Goal: Task Accomplishment & Management: Use online tool/utility

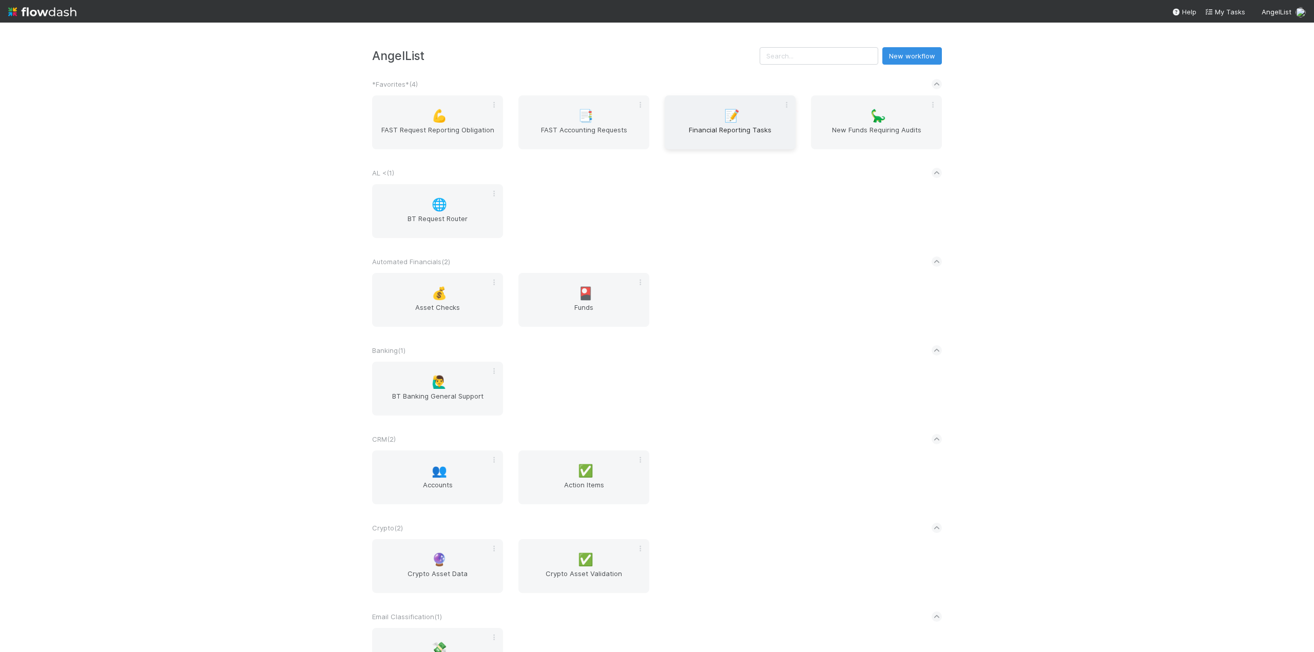
click at [709, 138] on span "Financial Reporting Tasks" at bounding box center [730, 135] width 123 height 21
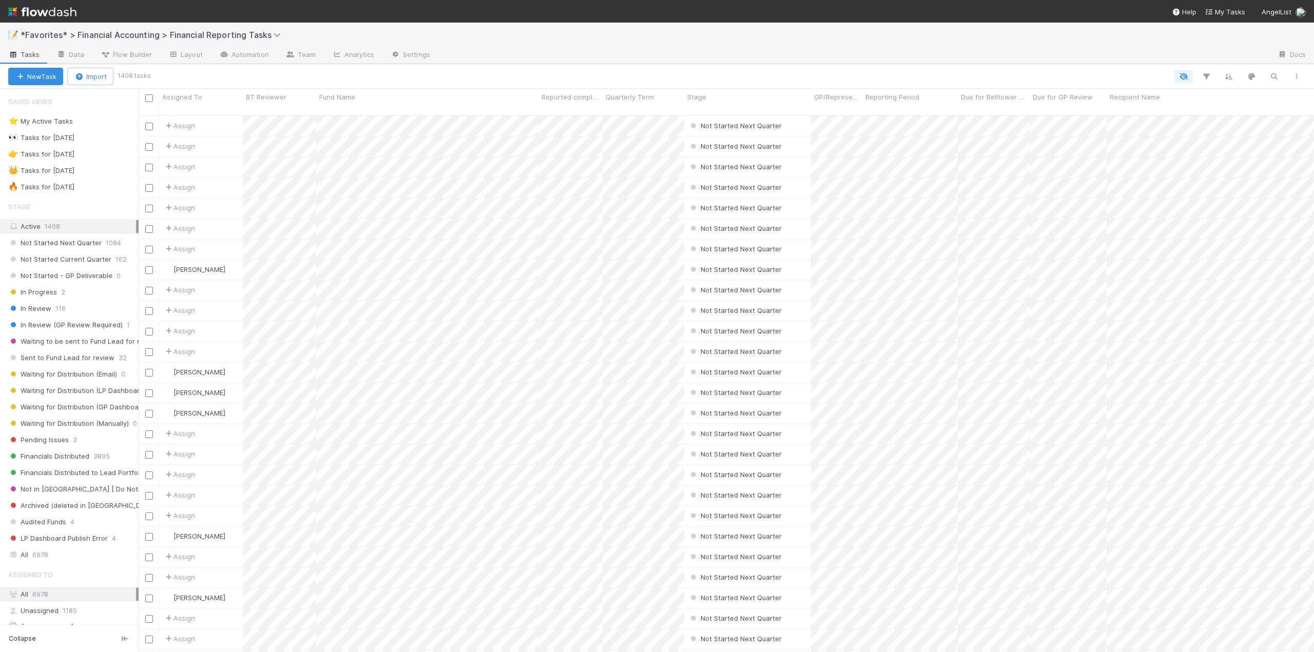
scroll to position [538, 1168]
click at [58, 361] on span "Sent to Fund Lead for review" at bounding box center [61, 358] width 106 height 13
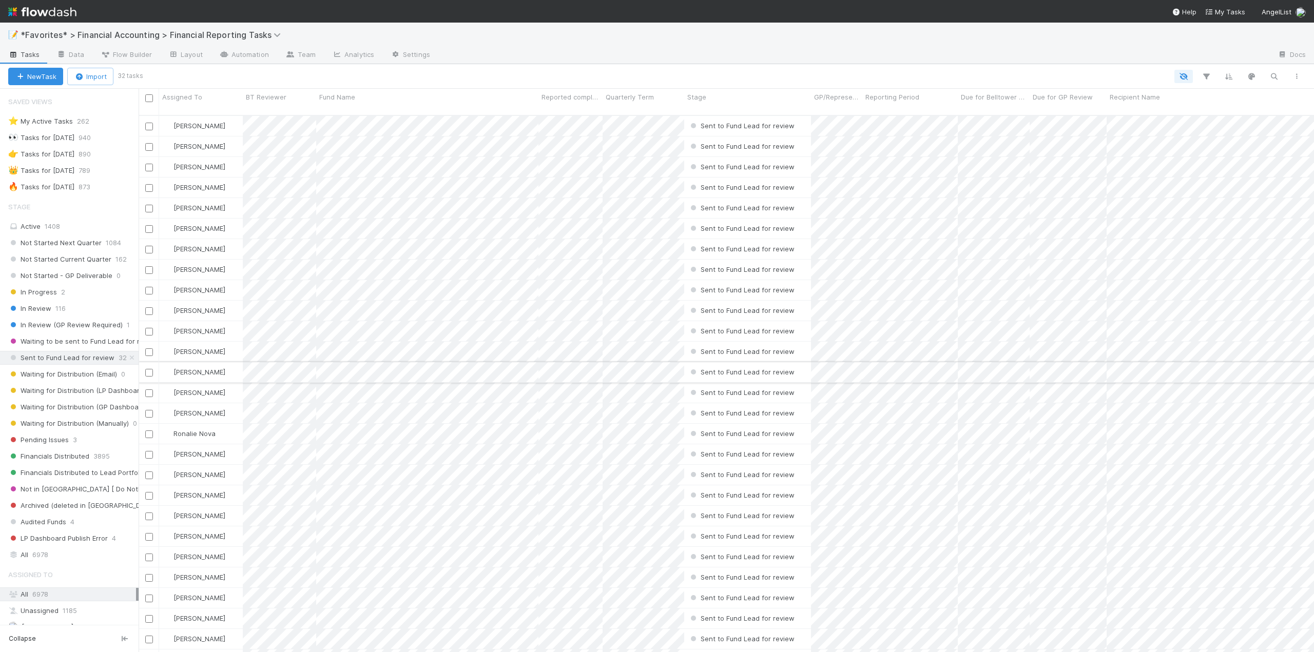
scroll to position [538, 1168]
click at [345, 94] on span "Fund Name" at bounding box center [337, 97] width 36 height 10
click at [358, 120] on div "Sort A → Z" at bounding box center [378, 116] width 117 height 15
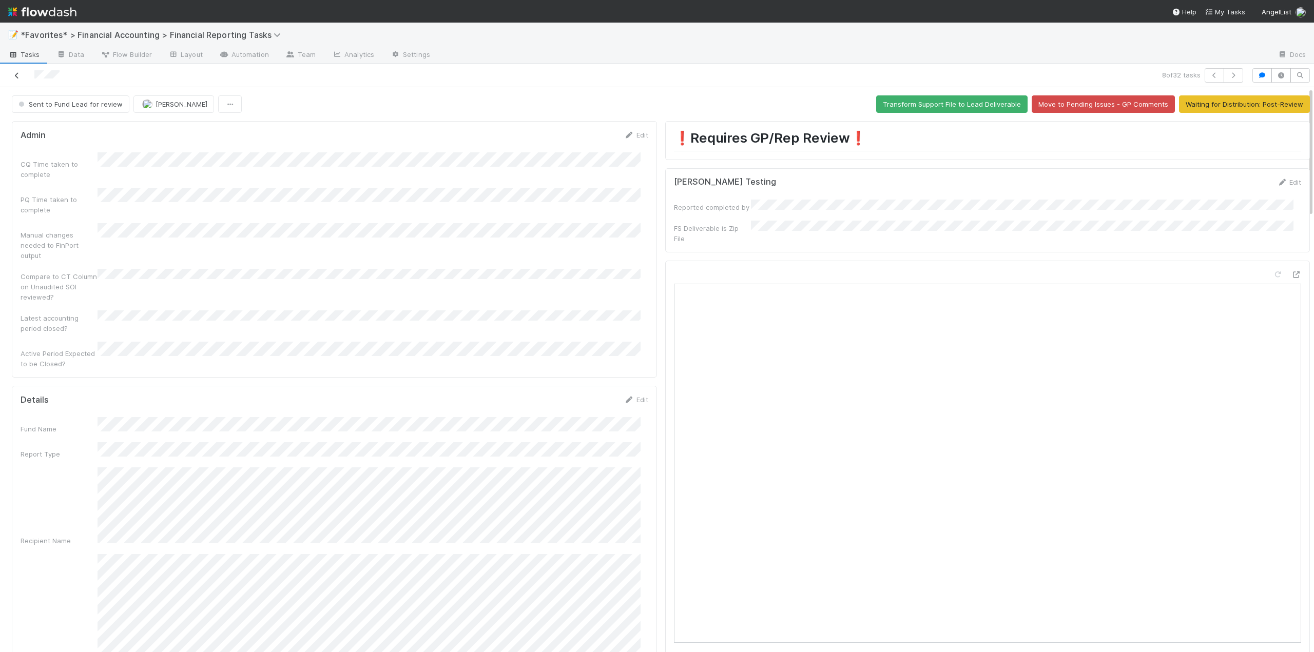
click at [13, 79] on icon at bounding box center [17, 75] width 10 height 7
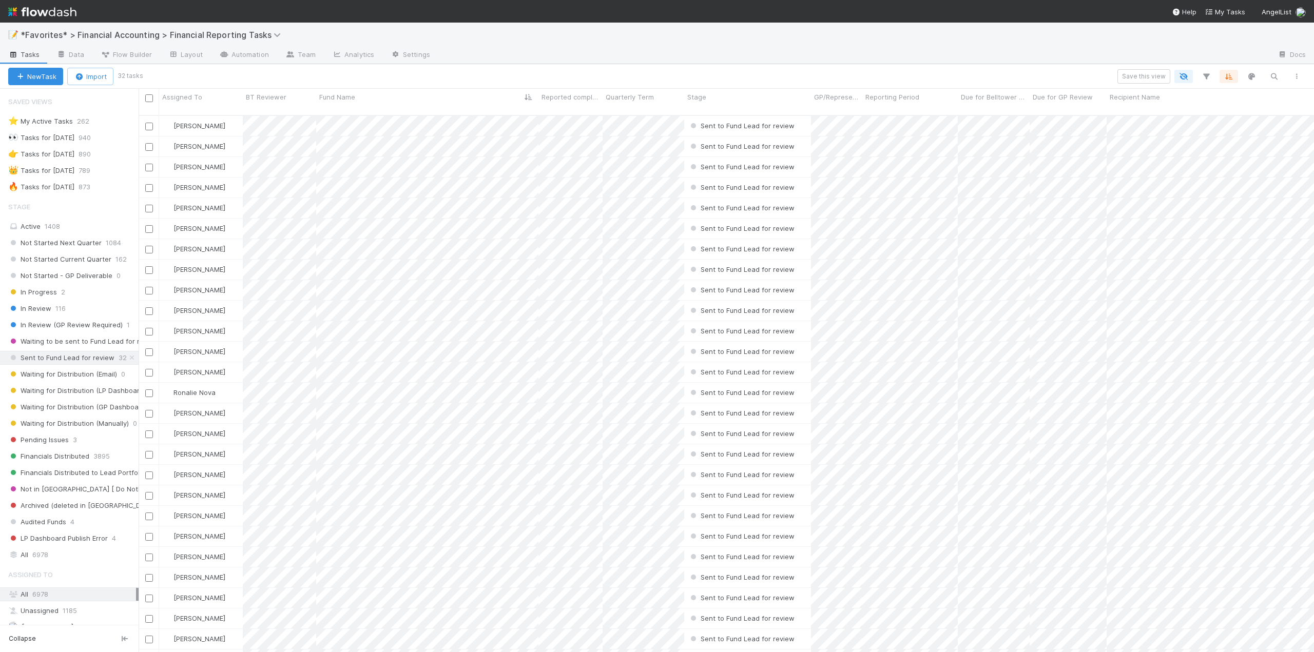
scroll to position [538, 1168]
click at [35, 227] on div "Active 1408" at bounding box center [72, 226] width 128 height 13
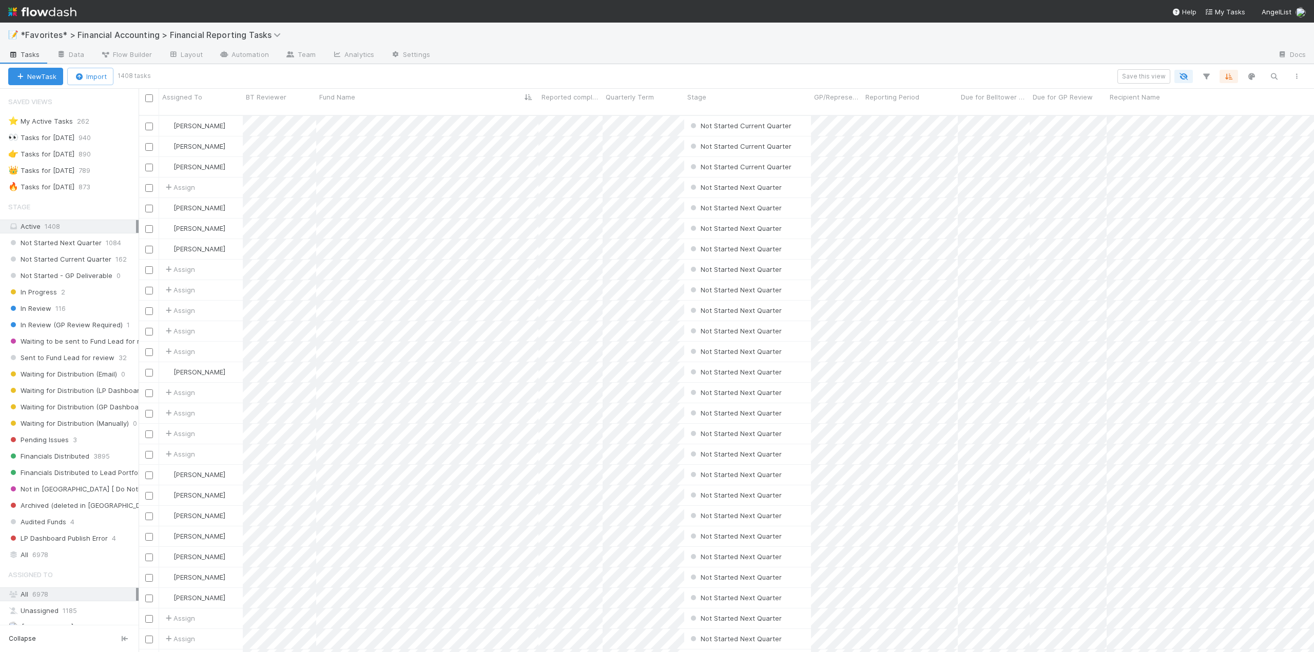
scroll to position [538, 1168]
click at [1271, 73] on icon "button" at bounding box center [1274, 76] width 10 height 9
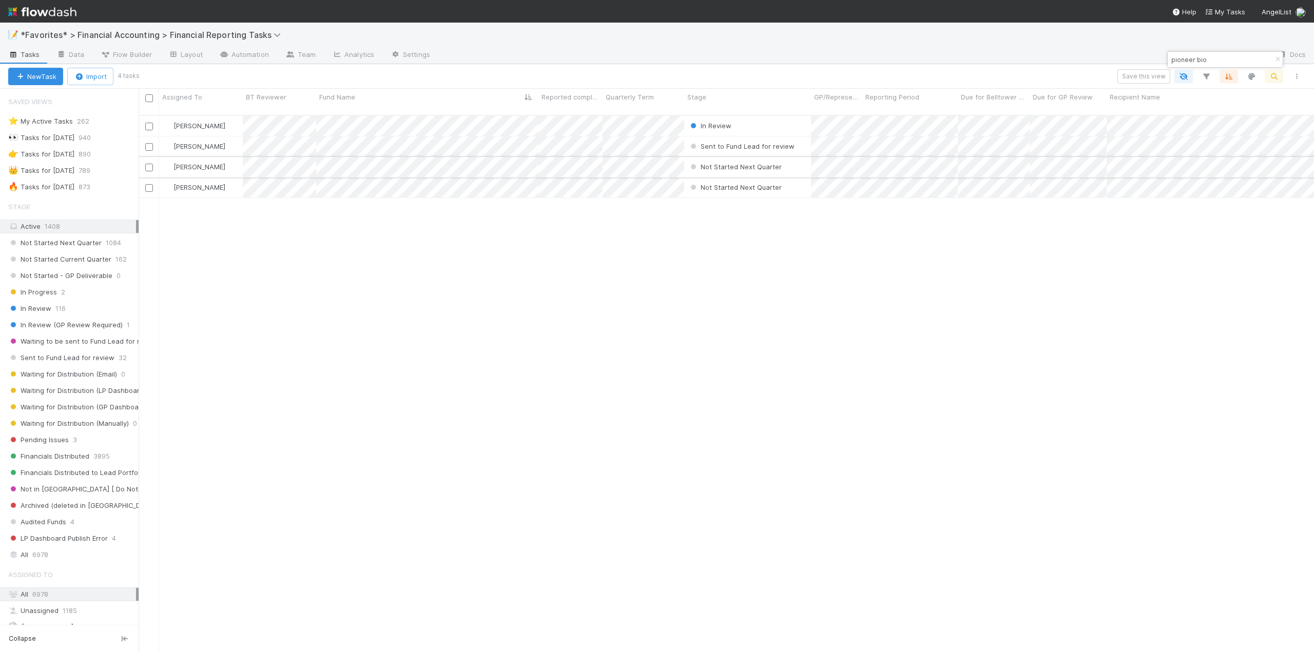
type input "pioneer bio"
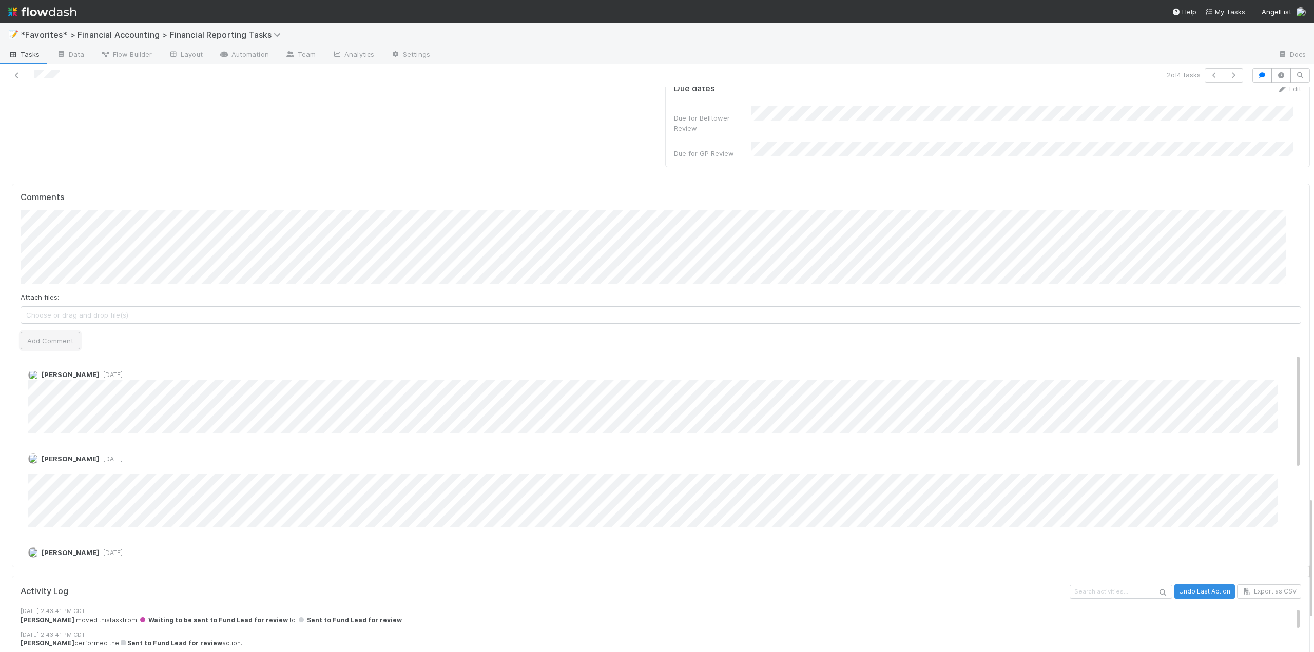
click at [48, 332] on button "Add Comment" at bounding box center [51, 340] width 60 height 17
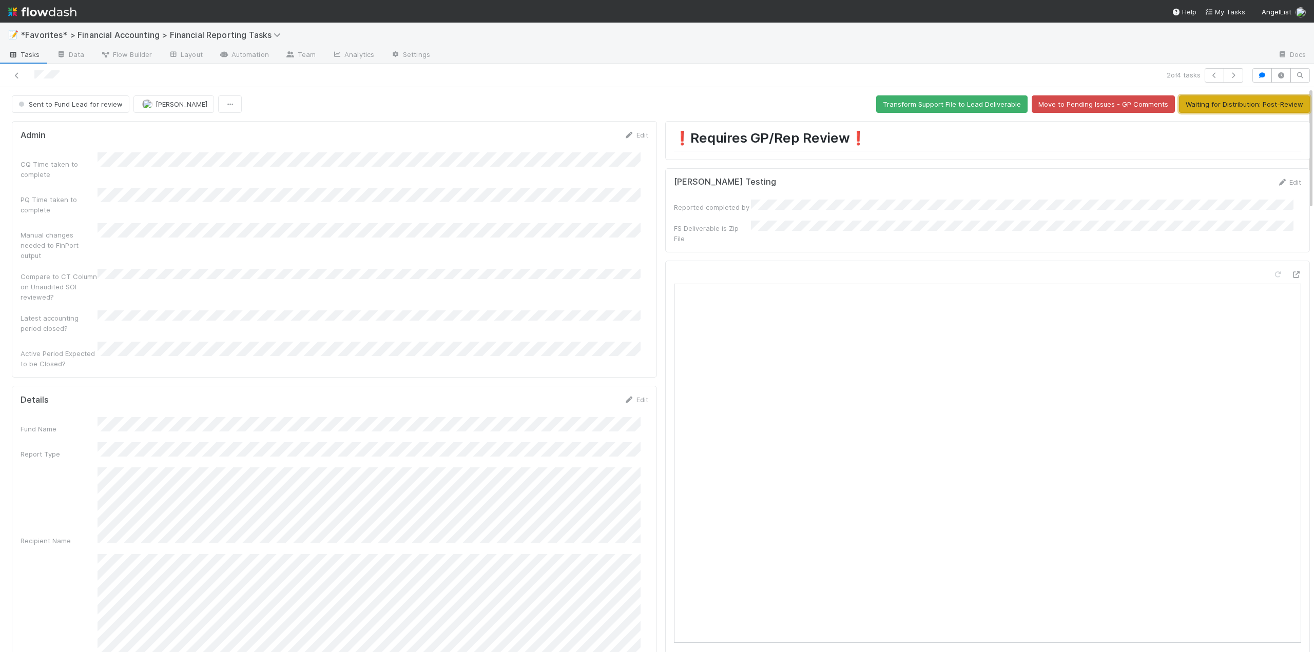
click at [1223, 106] on button "Waiting for Distribution: Post-Review" at bounding box center [1244, 103] width 131 height 17
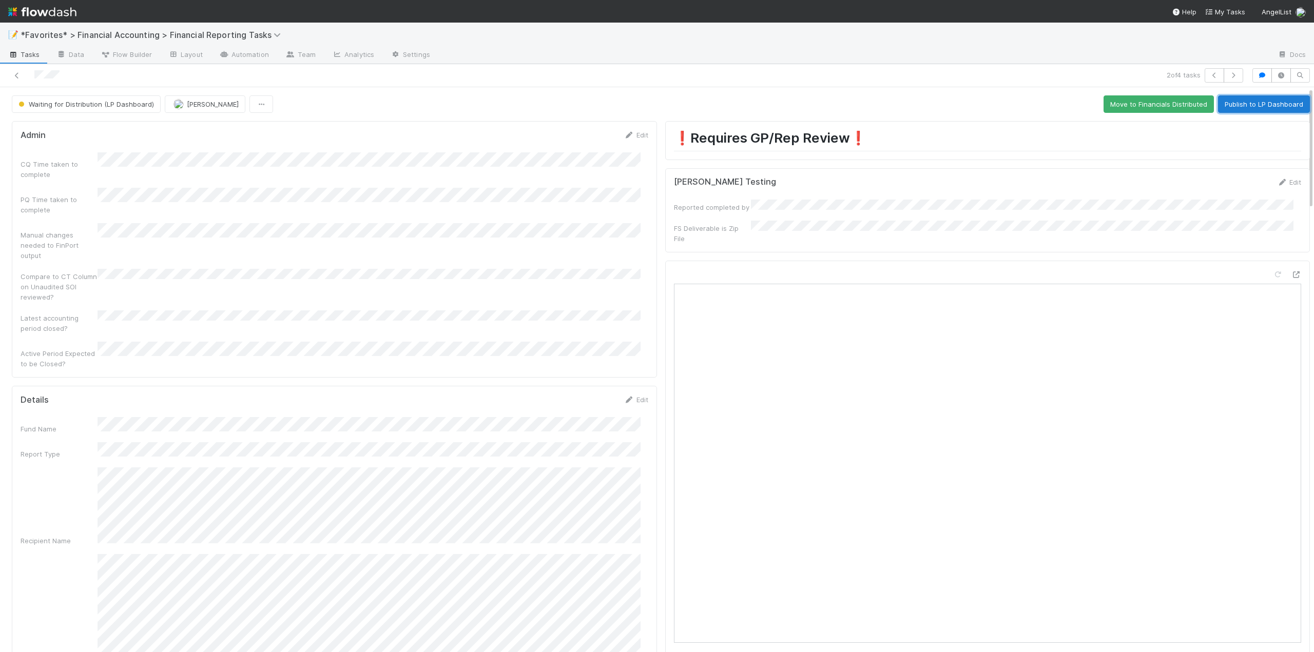
click at [1258, 104] on button "Publish to LP Dashboard" at bounding box center [1264, 103] width 92 height 17
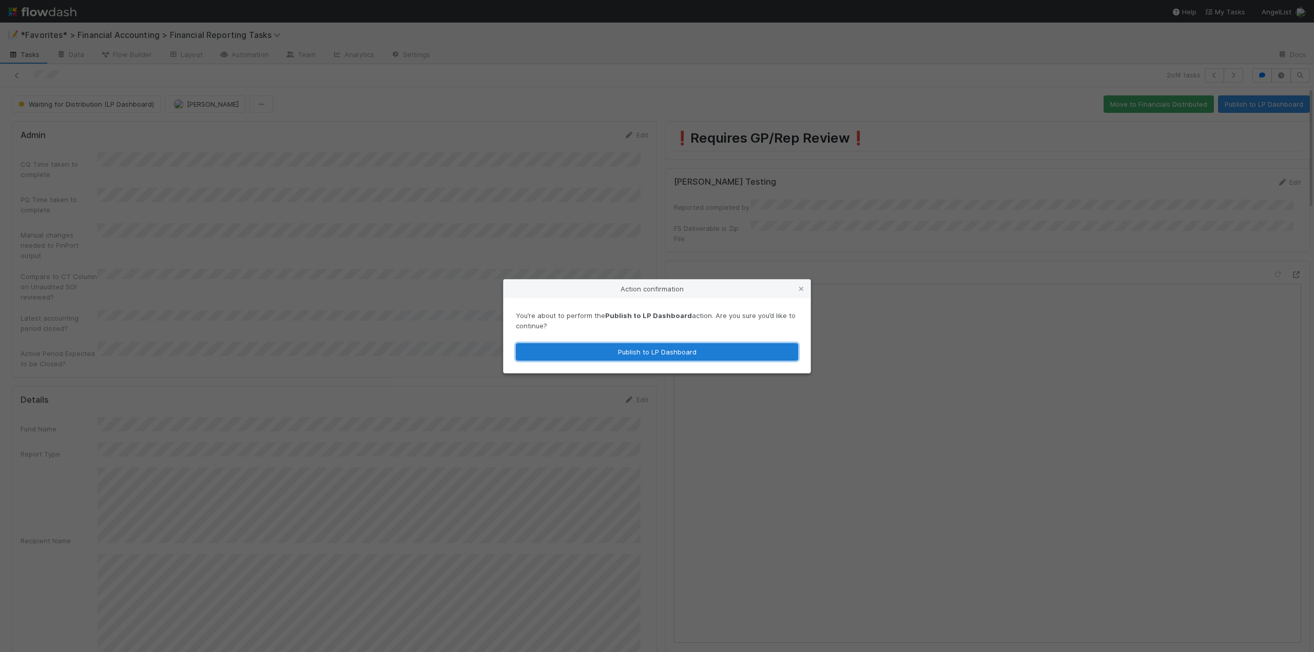
click at [657, 352] on button "Publish to LP Dashboard" at bounding box center [657, 351] width 282 height 17
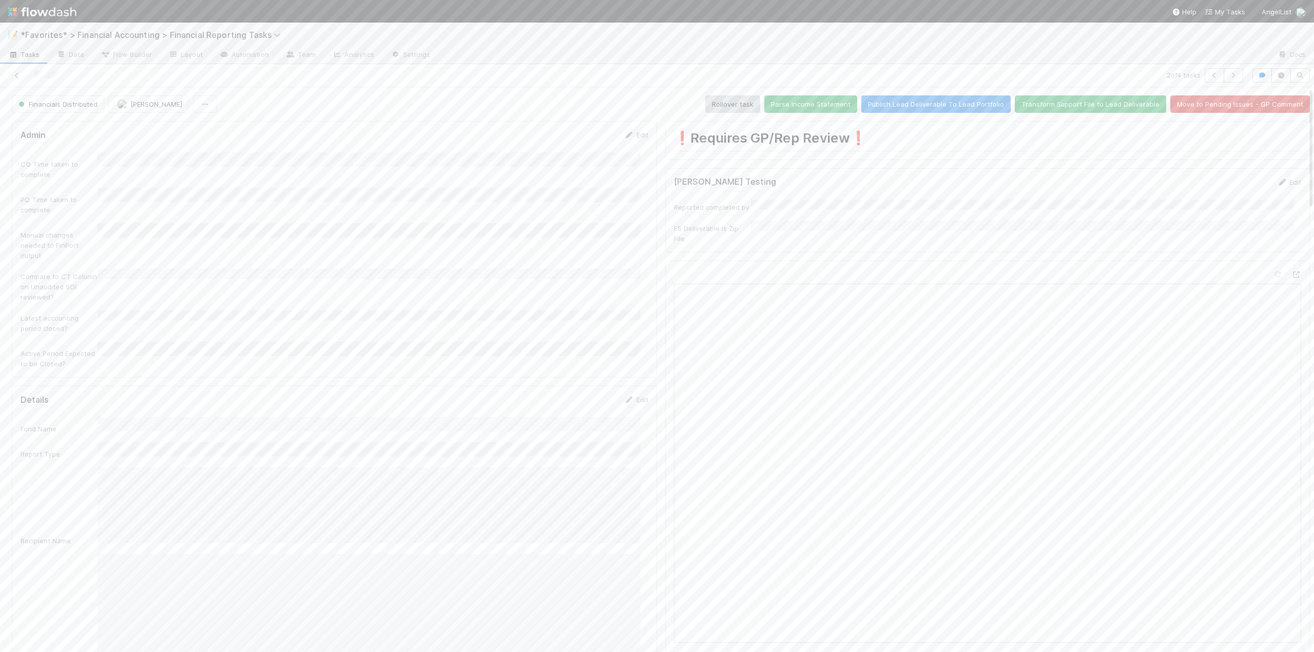
click at [457, 71] on div at bounding box center [316, 75] width 624 height 14
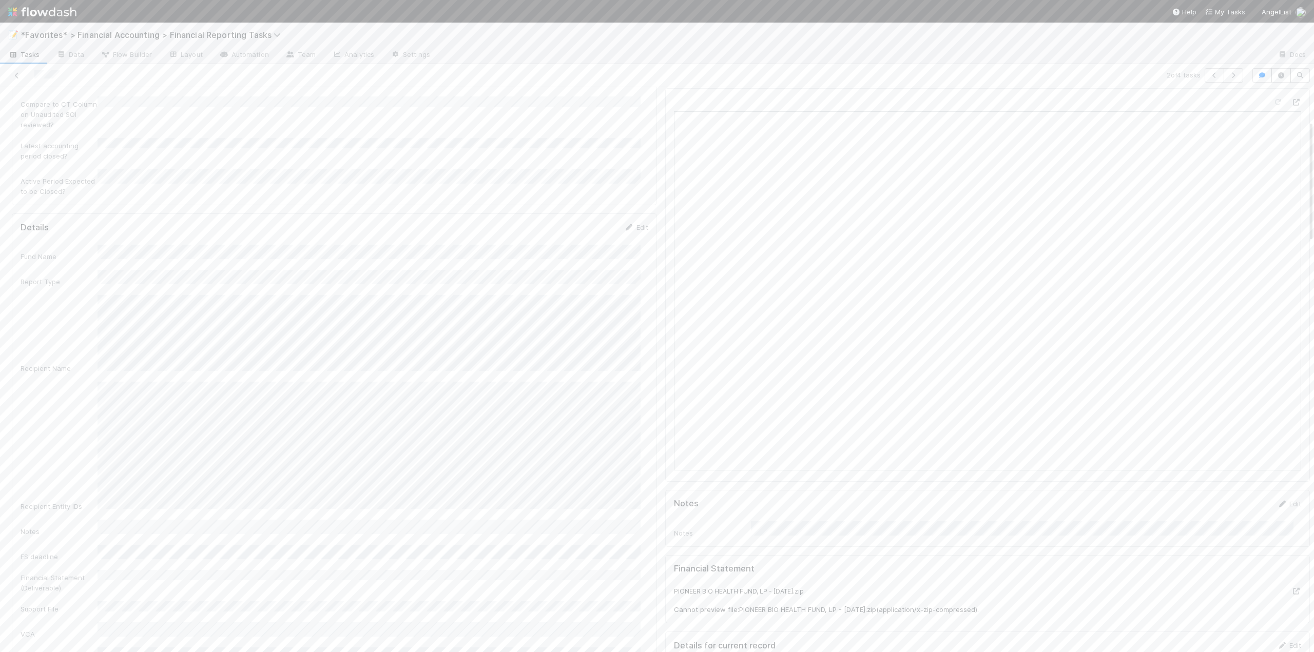
scroll to position [154, 0]
click at [14, 75] on icon at bounding box center [17, 75] width 10 height 7
click at [49, 306] on span "In Review" at bounding box center [29, 308] width 43 height 13
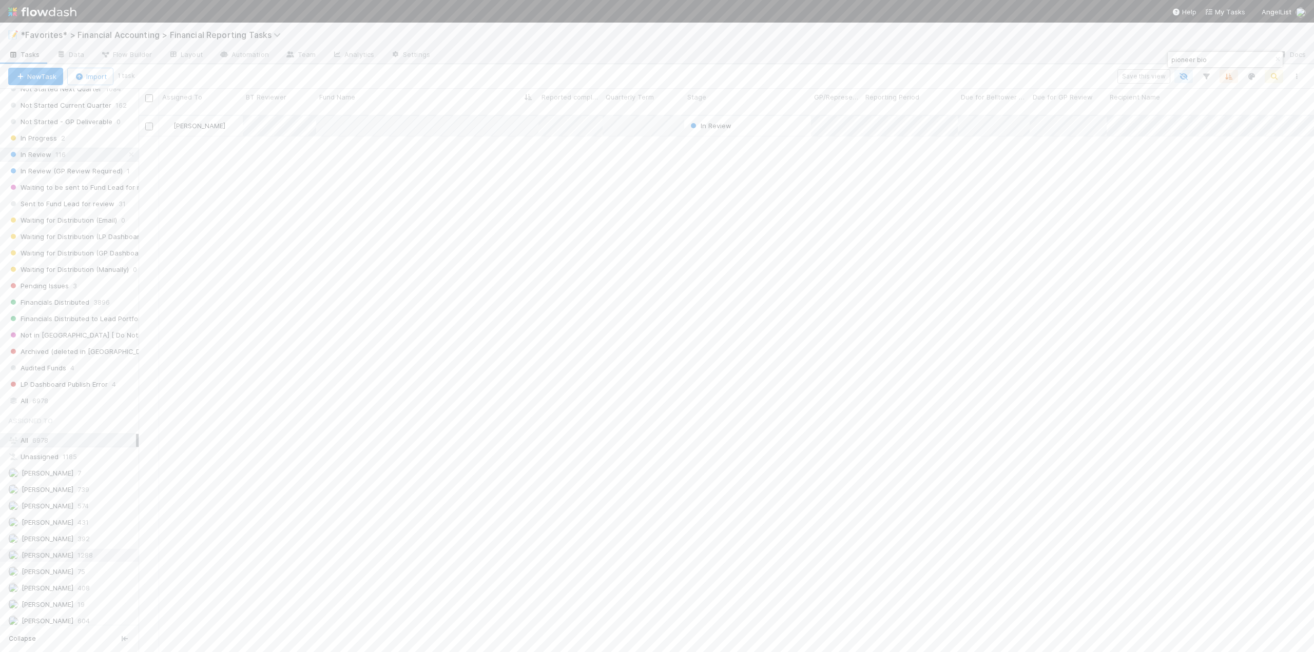
click at [38, 550] on span "[PERSON_NAME]" at bounding box center [40, 555] width 65 height 13
click at [1280, 59] on icon "button" at bounding box center [1277, 59] width 10 height 6
click at [51, 254] on span "Not Started Current Quarter" at bounding box center [59, 259] width 103 height 13
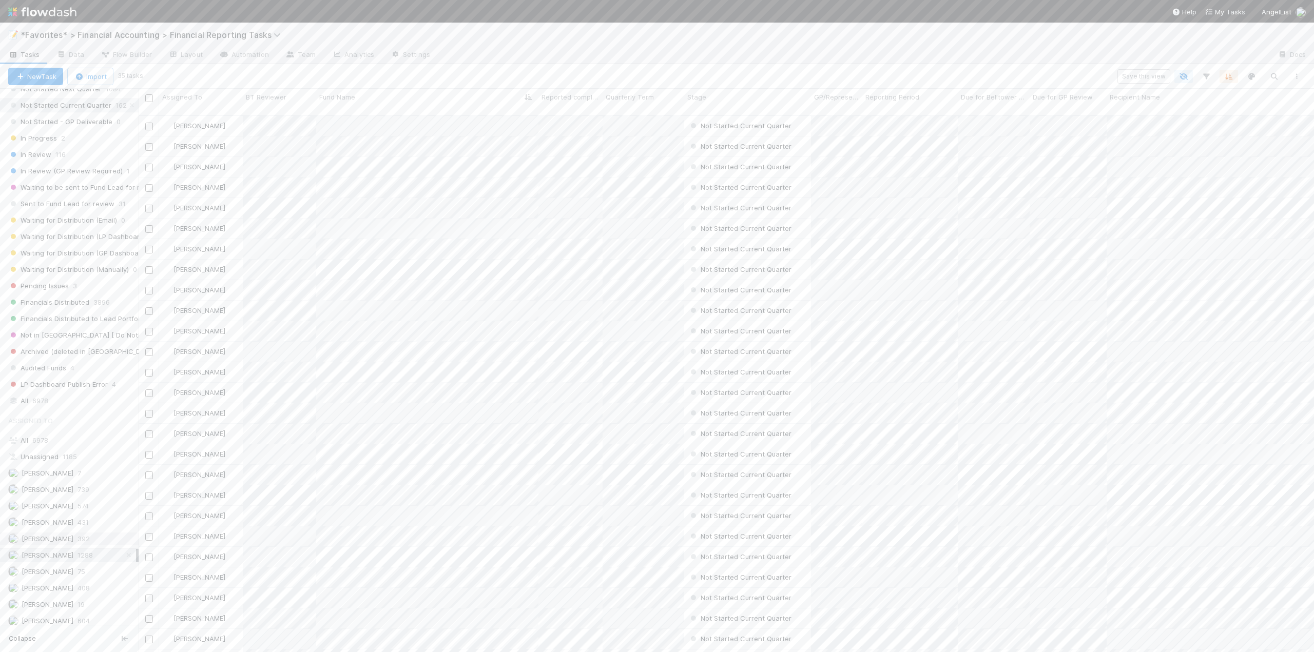
scroll to position [538, 1168]
click at [393, 102] on div "Fund Name" at bounding box center [427, 97] width 217 height 10
click at [371, 114] on div "Sort A → Z" at bounding box center [378, 116] width 117 height 15
click at [632, 99] on span "Quarterly Term" at bounding box center [630, 97] width 48 height 10
click at [647, 114] on div "Sort Lower → Higher" at bounding box center [664, 116] width 117 height 15
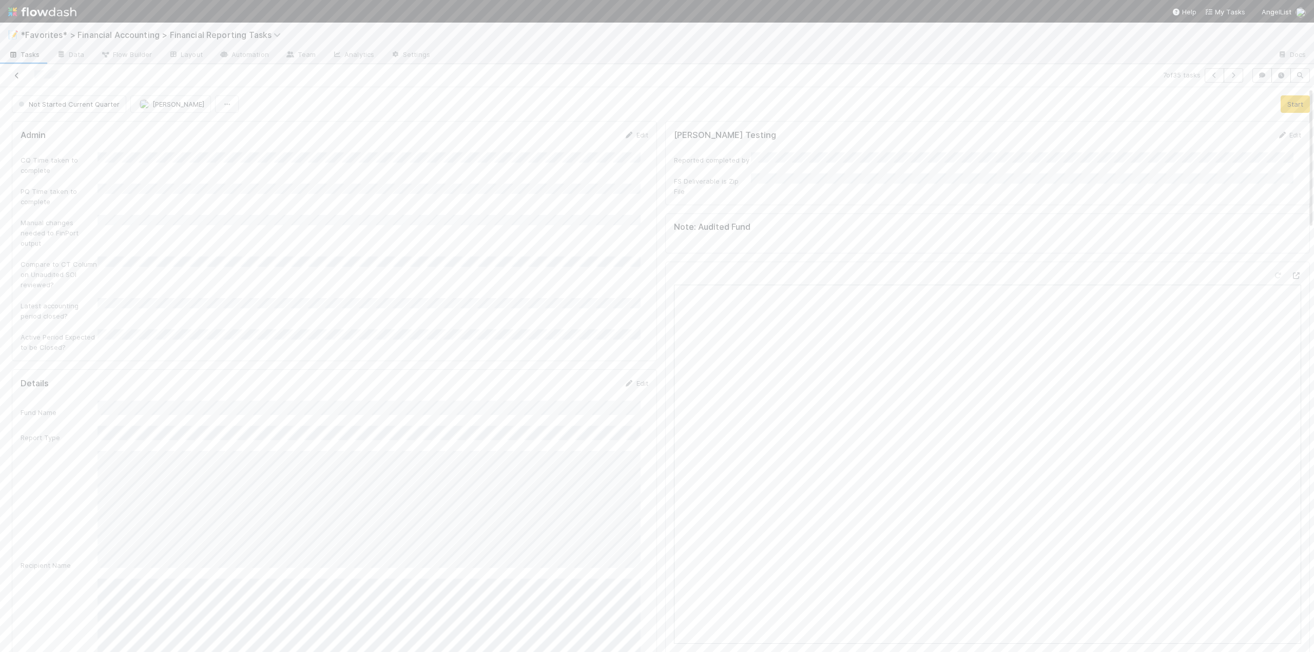
click at [16, 72] on icon at bounding box center [17, 75] width 10 height 7
click at [18, 74] on icon at bounding box center [17, 75] width 10 height 7
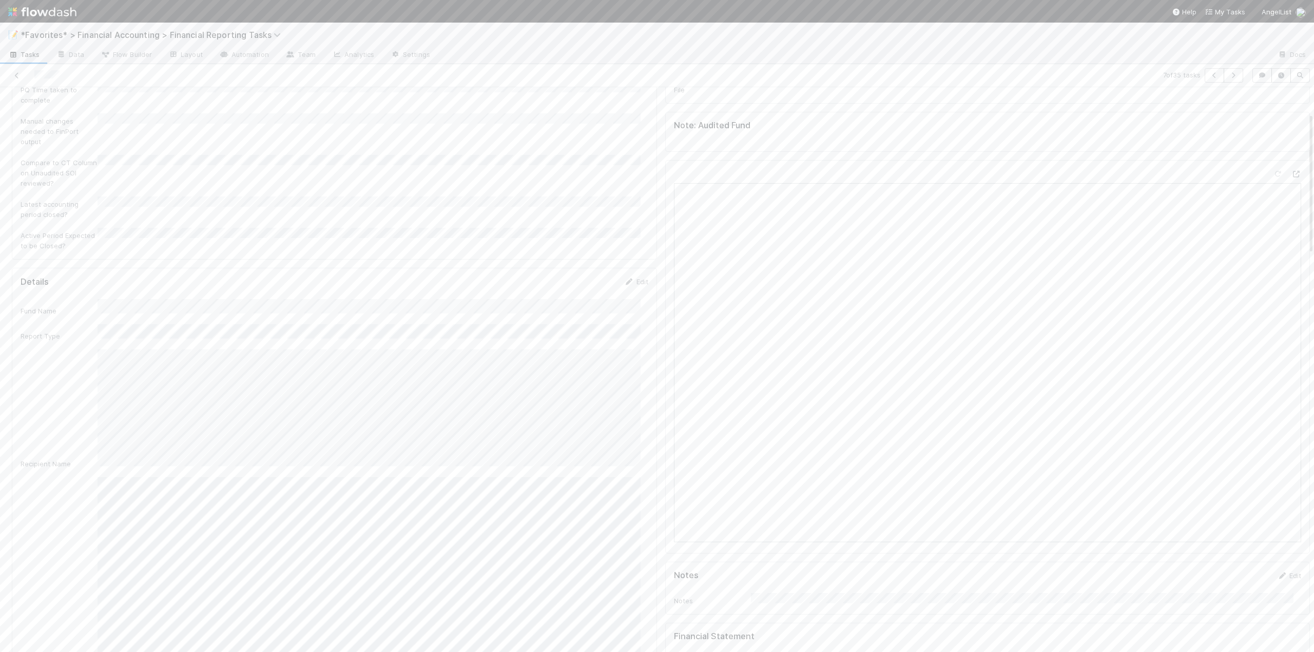
scroll to position [103, 0]
